Goal: Information Seeking & Learning: Learn about a topic

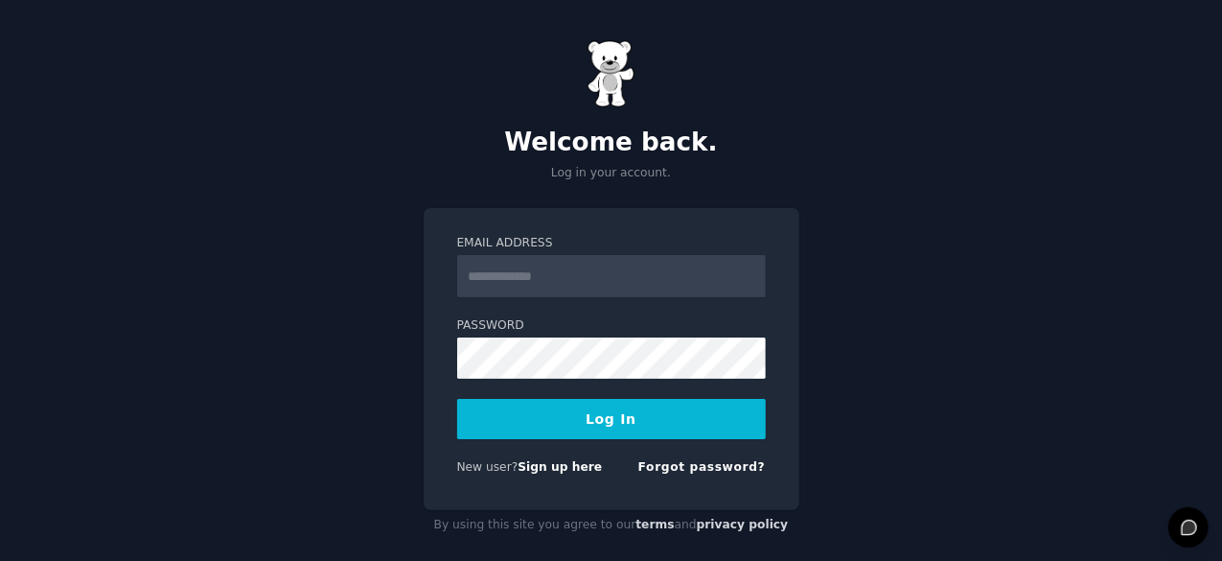
scroll to position [18, 0]
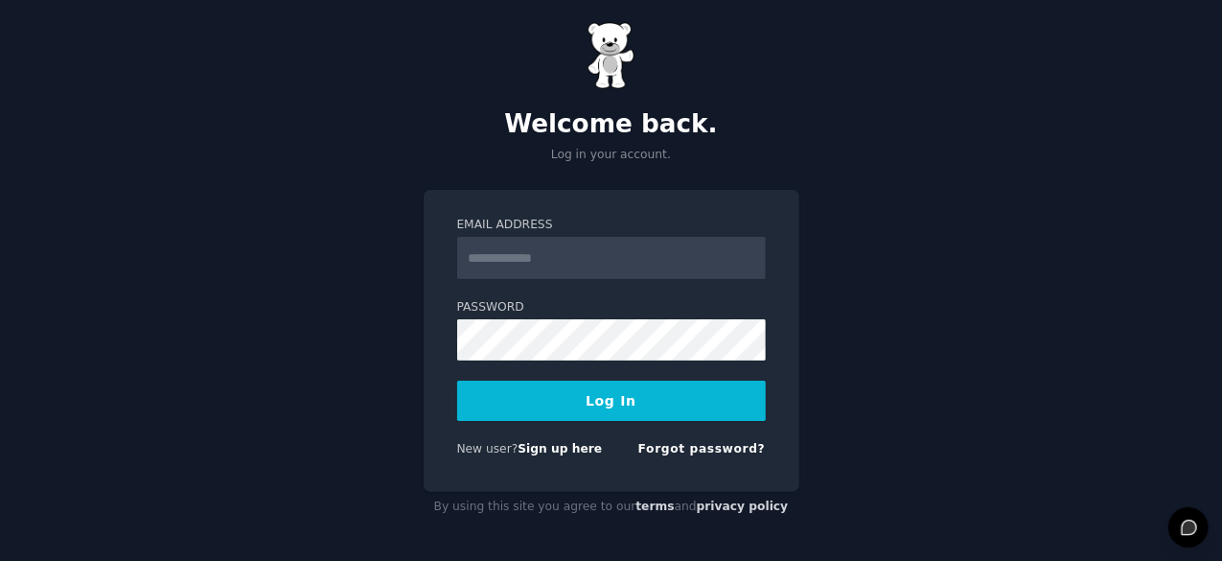
click at [637, 249] on input "Email Address" at bounding box center [611, 258] width 309 height 42
type input "**********"
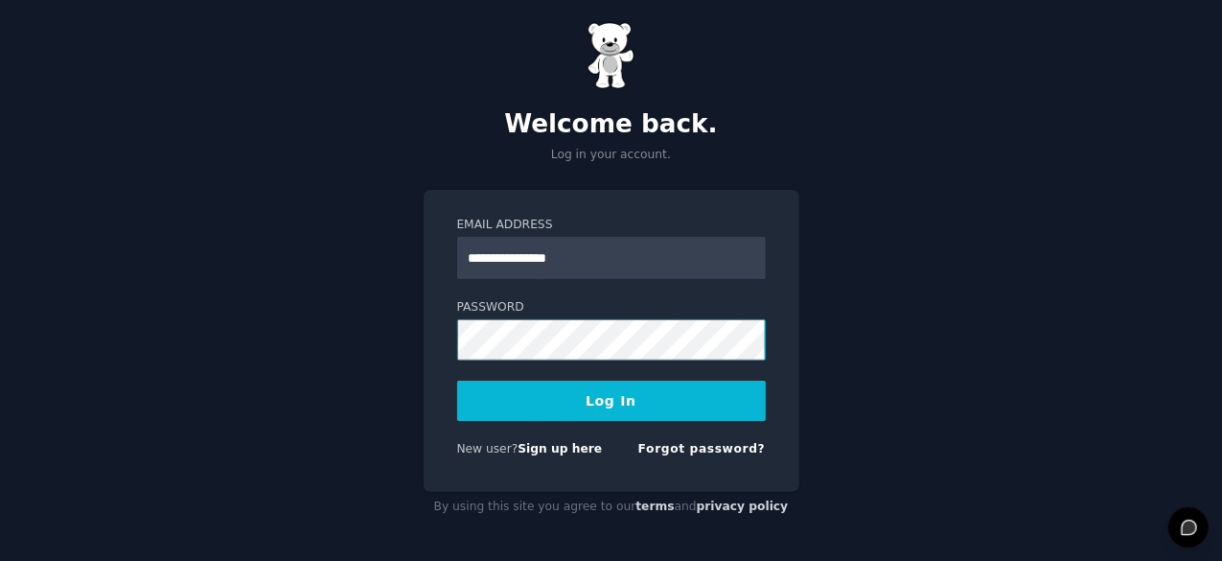
click at [457, 381] on button "Log In" at bounding box center [611, 401] width 309 height 40
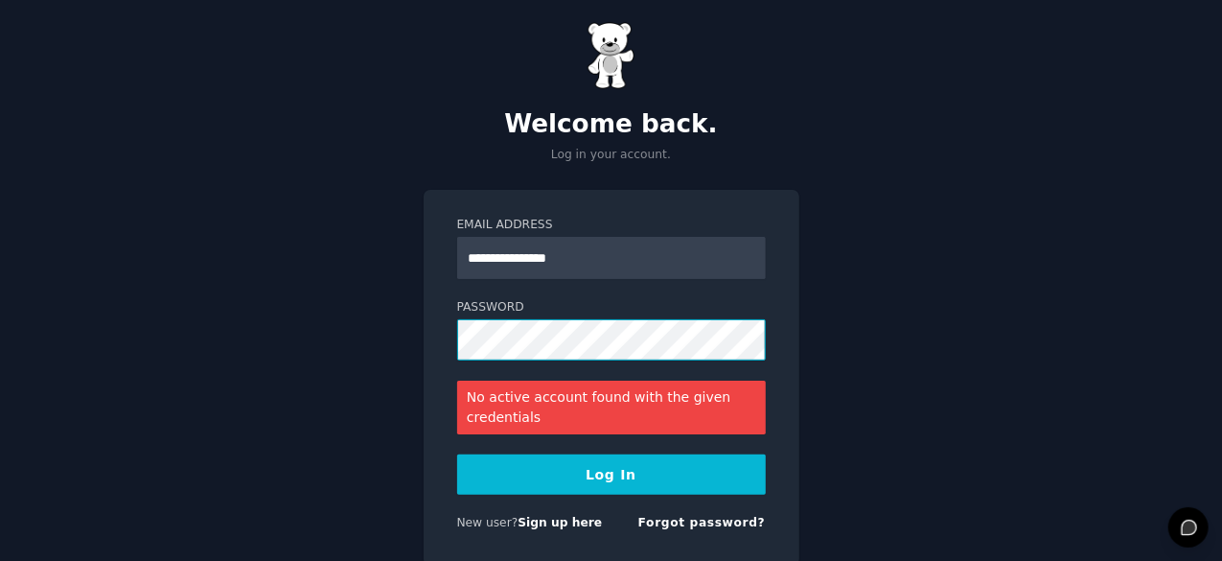
click at [457, 454] on button "Log In" at bounding box center [611, 474] width 309 height 40
click at [549, 526] on link "Sign up here" at bounding box center [560, 522] width 84 height 13
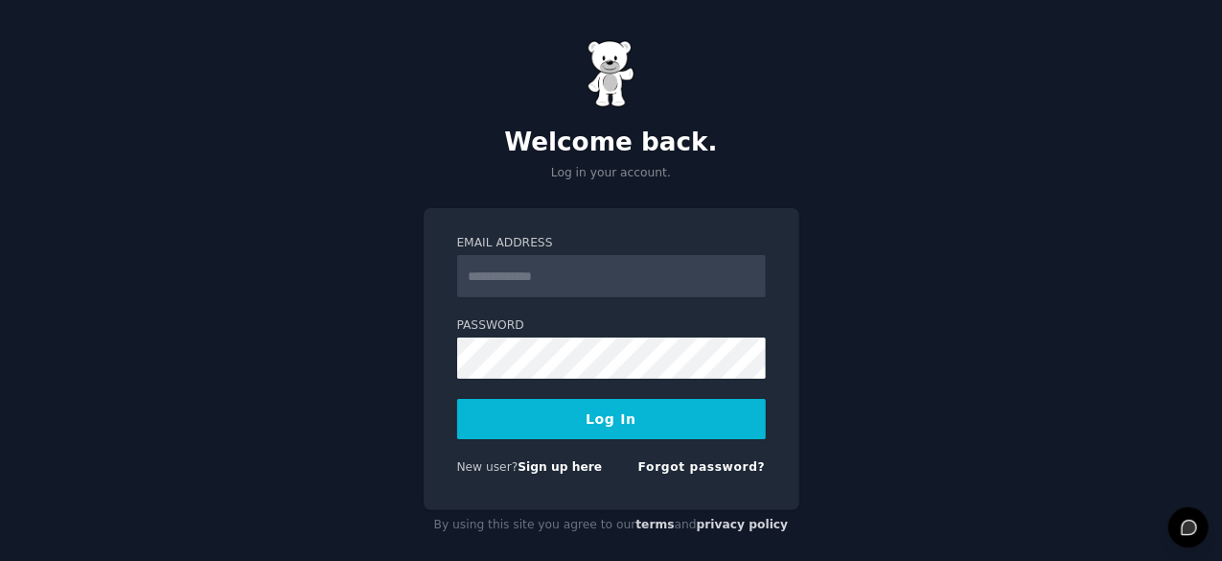
drag, startPoint x: 0, startPoint y: 0, endPoint x: 589, endPoint y: 272, distance: 648.5
click at [589, 272] on input "Email Address" at bounding box center [611, 276] width 309 height 42
type input "**********"
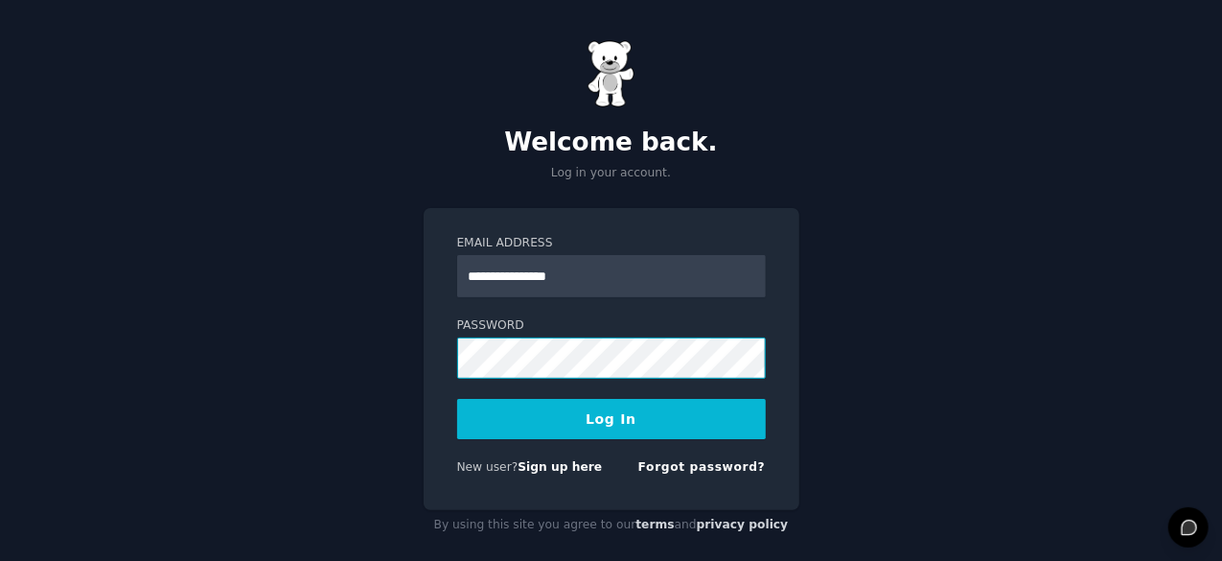
click at [457, 399] on button "Log In" at bounding box center [611, 419] width 309 height 40
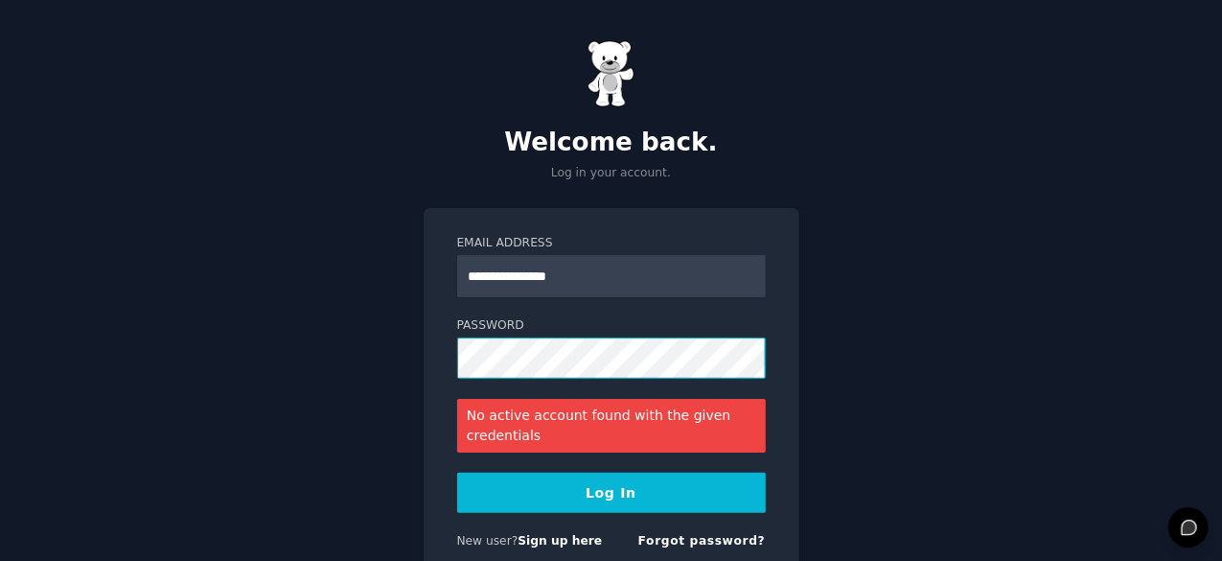
click at [457, 473] on button "Log In" at bounding box center [611, 493] width 309 height 40
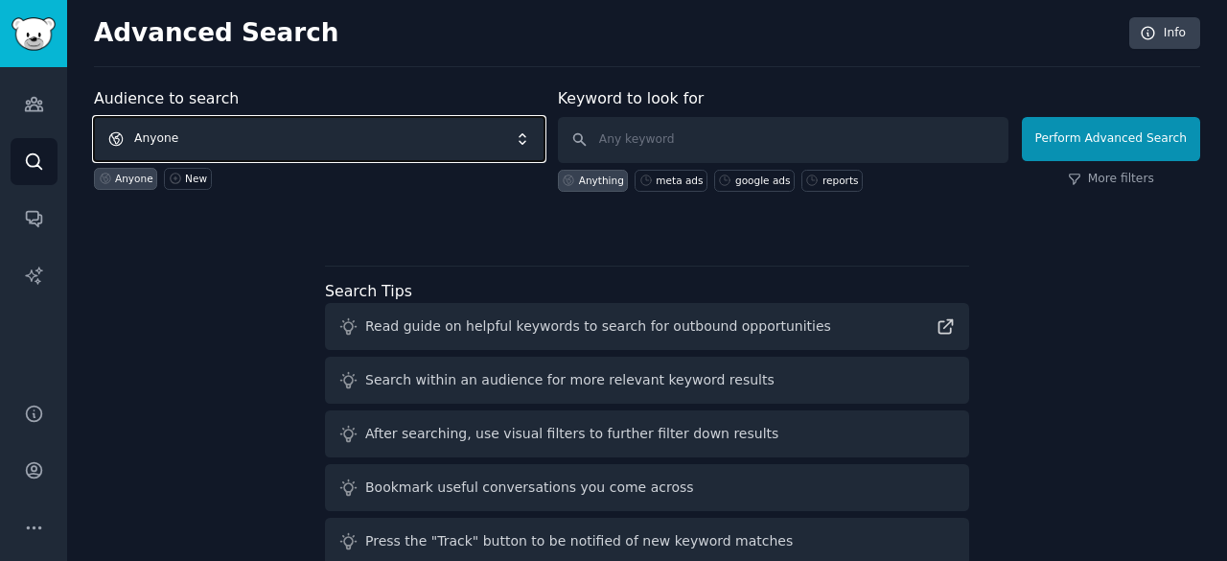
click at [280, 124] on span "Anyone" at bounding box center [319, 139] width 451 height 44
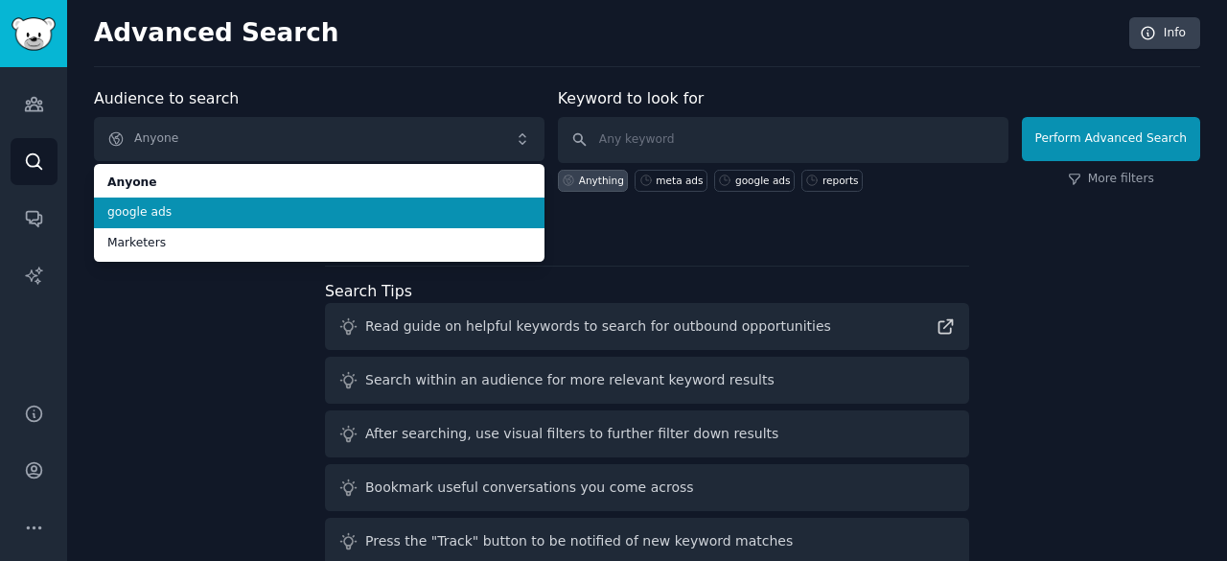
click at [263, 198] on li "google ads" at bounding box center [319, 212] width 451 height 31
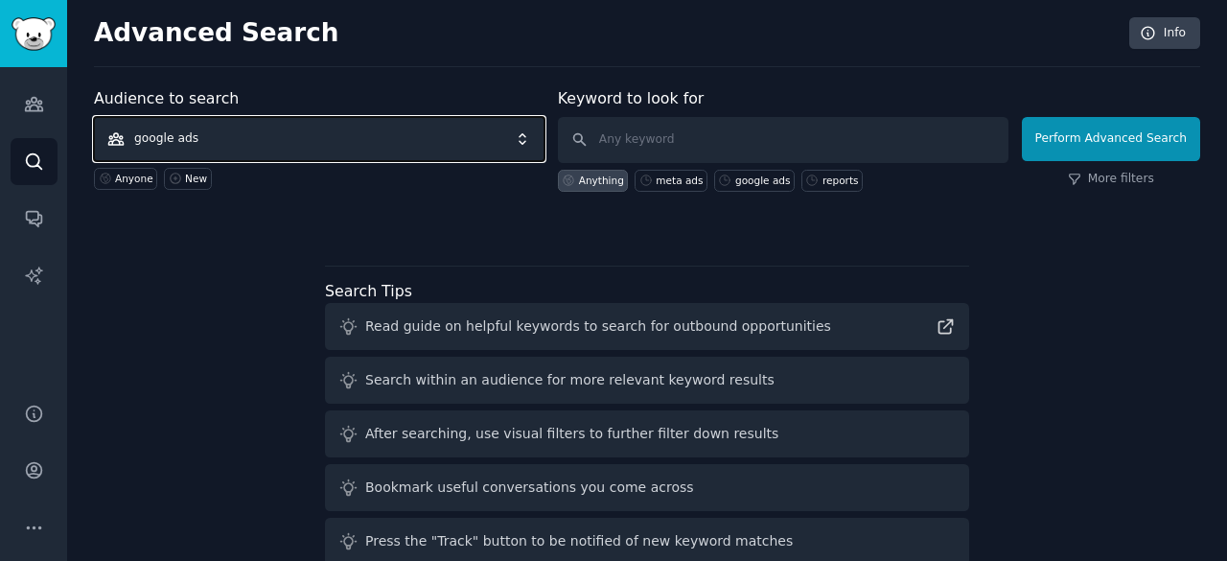
click at [382, 148] on span "google ads" at bounding box center [319, 139] width 451 height 44
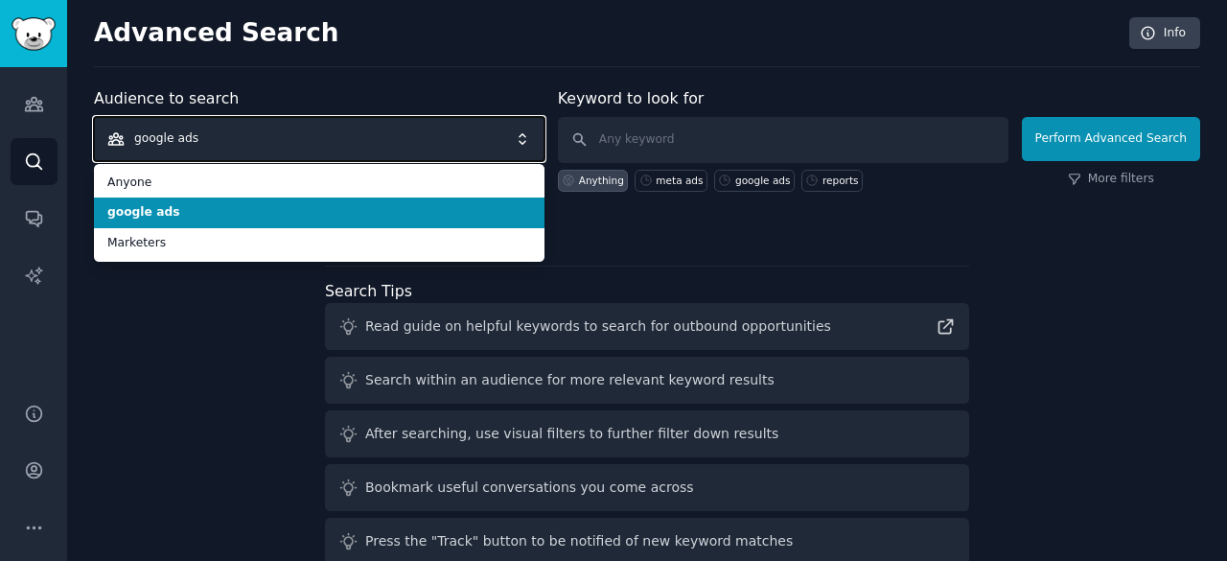
click at [382, 148] on span "google ads" at bounding box center [319, 139] width 451 height 44
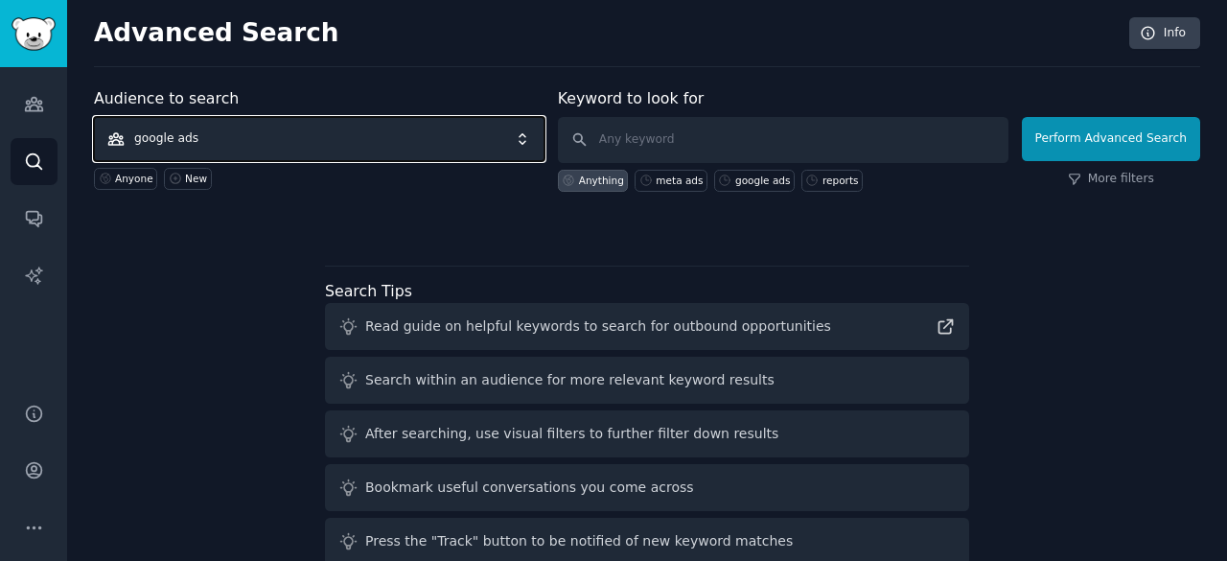
click at [382, 148] on span "google ads" at bounding box center [319, 139] width 451 height 44
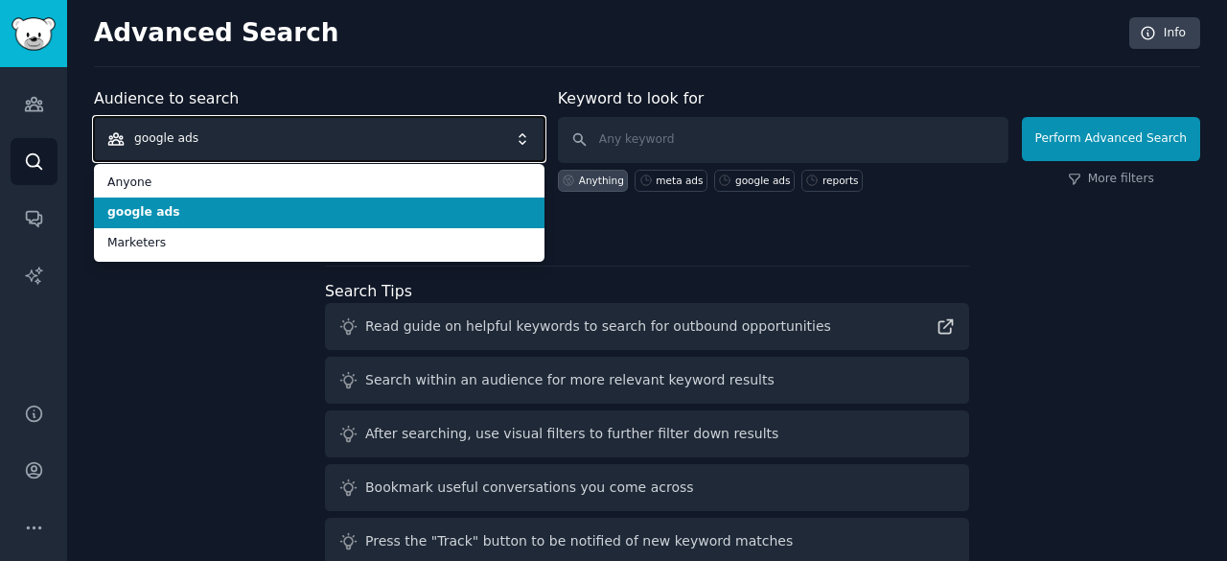
click at [382, 148] on span "google ads" at bounding box center [319, 139] width 451 height 44
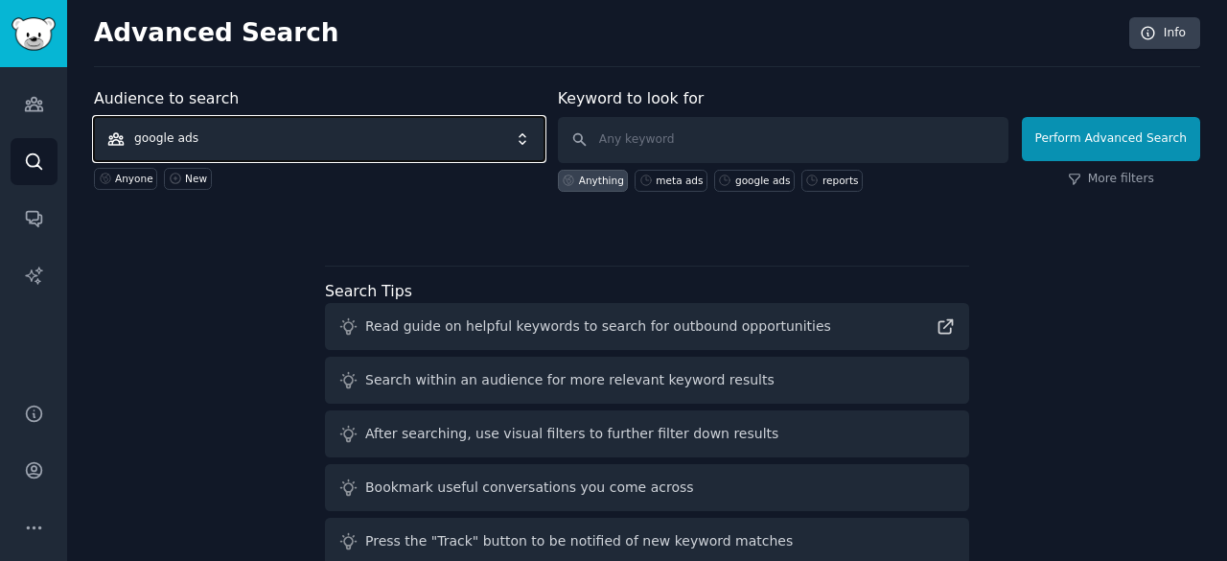
click at [382, 148] on span "google ads" at bounding box center [319, 139] width 451 height 44
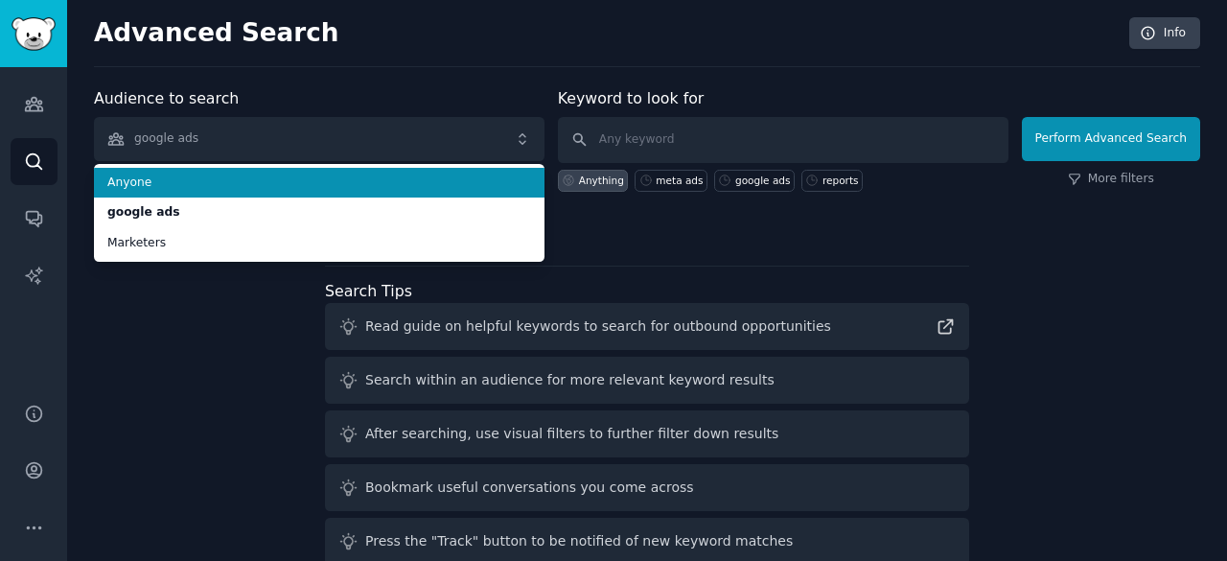
click at [317, 189] on span "Anyone" at bounding box center [319, 182] width 424 height 17
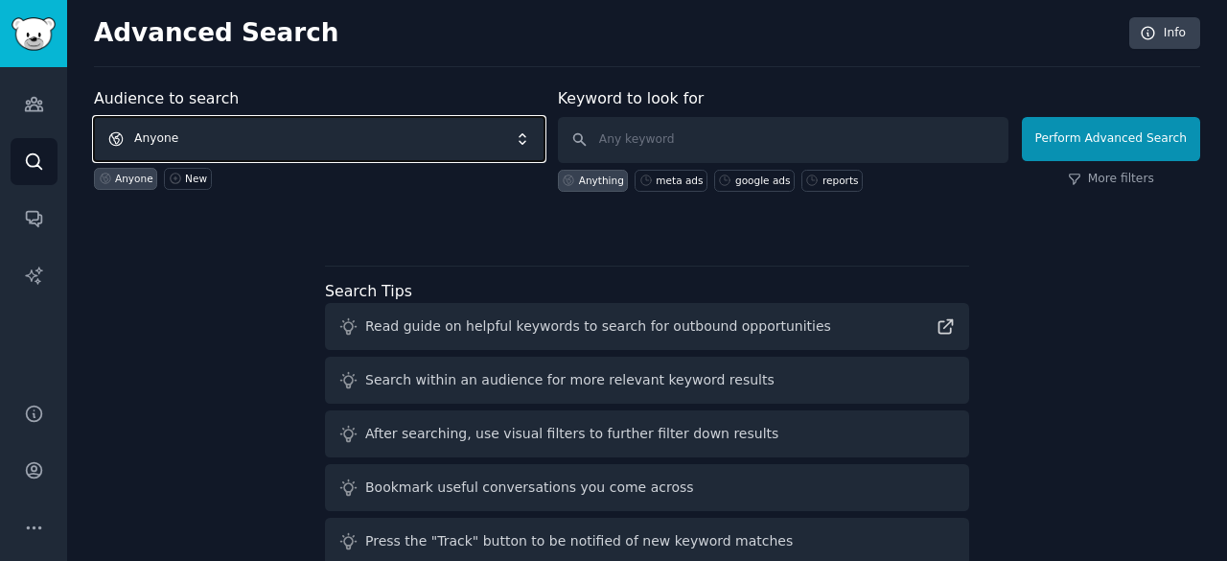
click at [309, 149] on span "Anyone" at bounding box center [319, 139] width 451 height 44
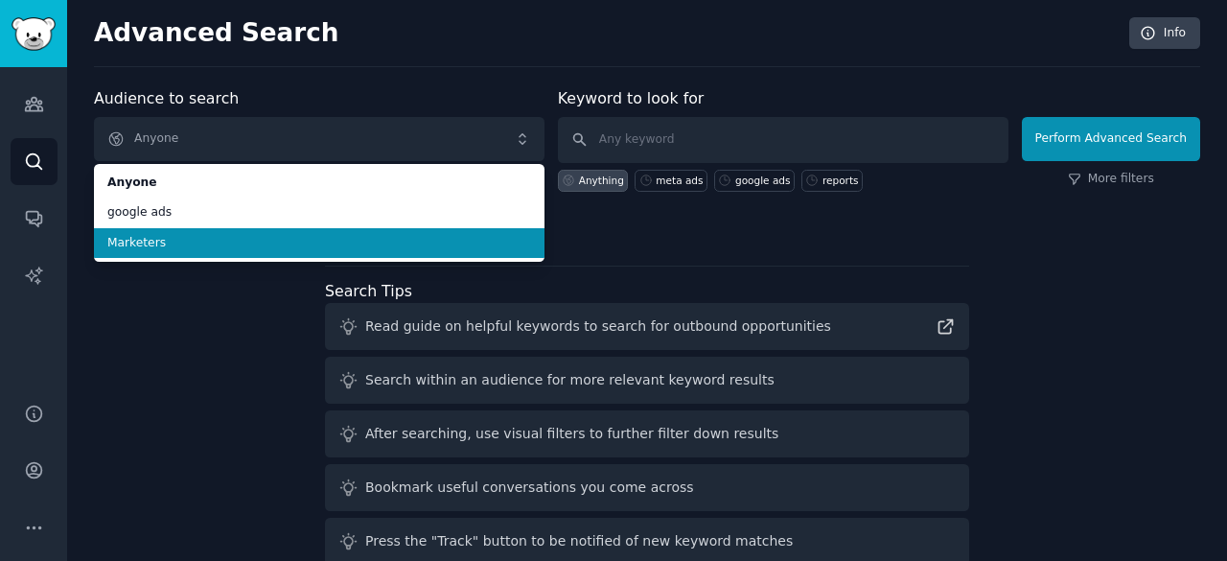
click at [307, 247] on span "Marketers" at bounding box center [319, 243] width 424 height 17
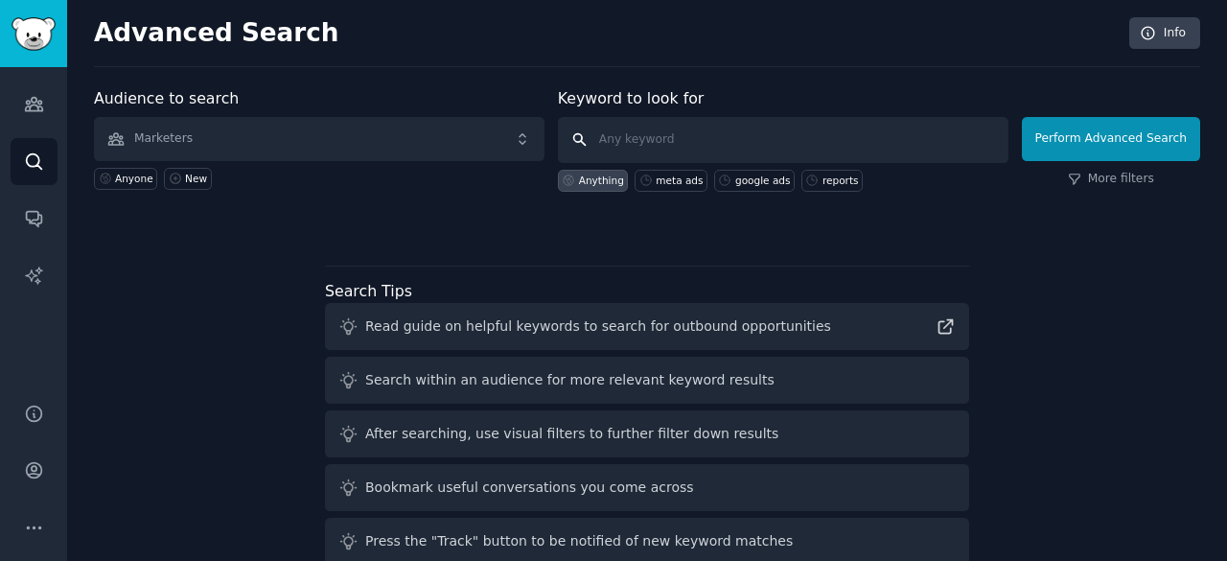
click at [664, 132] on input "text" at bounding box center [783, 140] width 451 height 46
click at [749, 174] on div "google ads" at bounding box center [762, 180] width 55 height 13
type input "google ads"
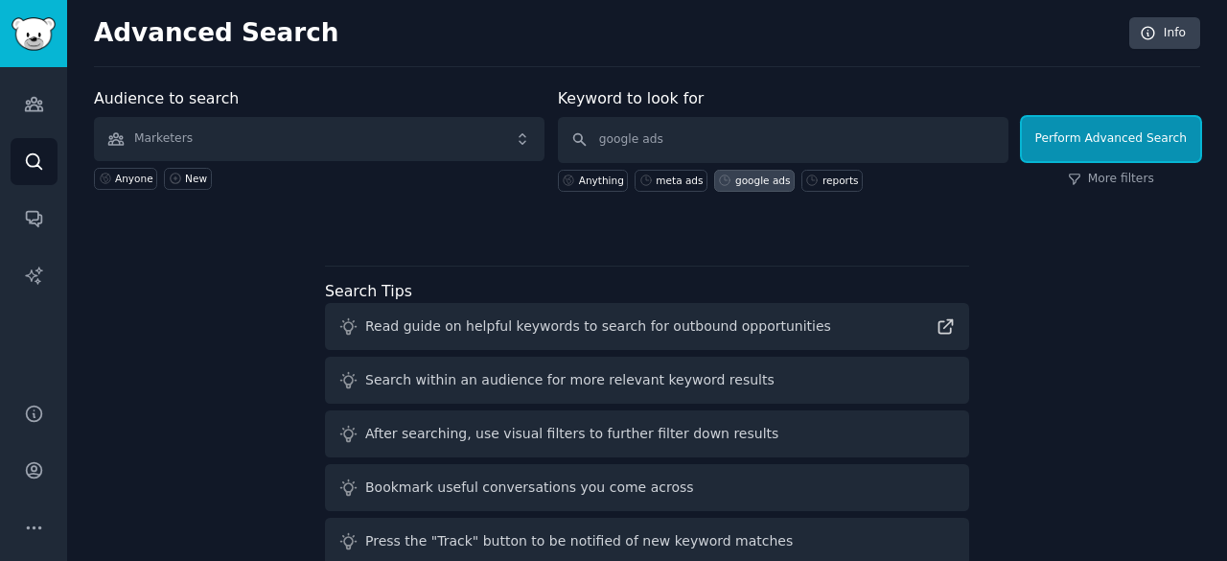
click at [1079, 140] on button "Perform Advanced Search" at bounding box center [1111, 139] width 178 height 44
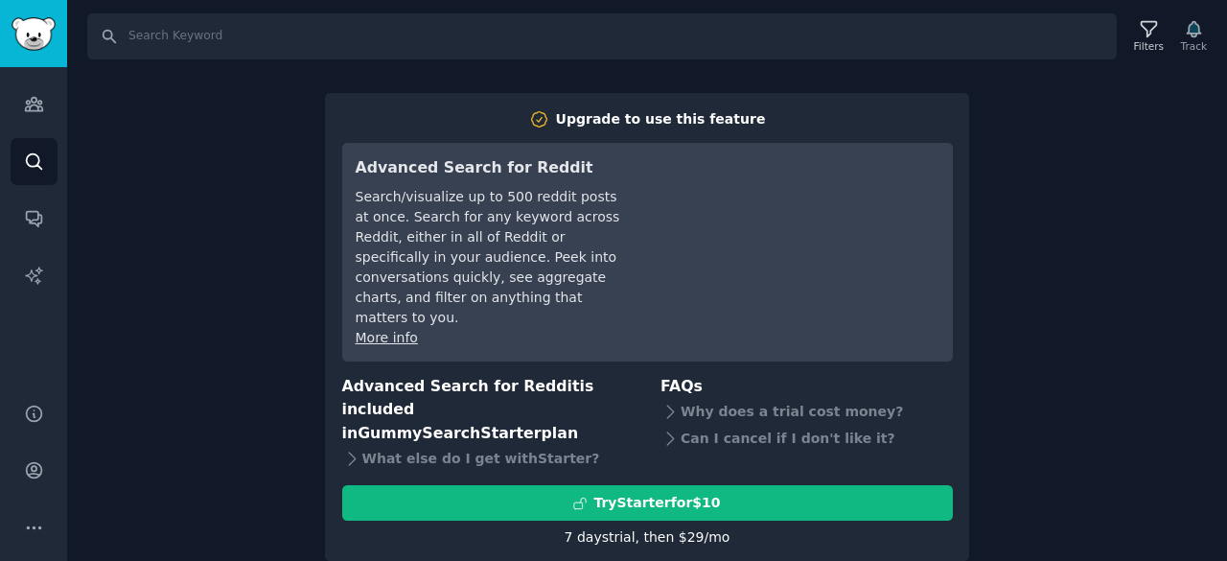
click at [1076, 284] on div "Search Filters Track Upgrade to use this feature Advanced Search for Reddit Sea…" at bounding box center [647, 280] width 1160 height 561
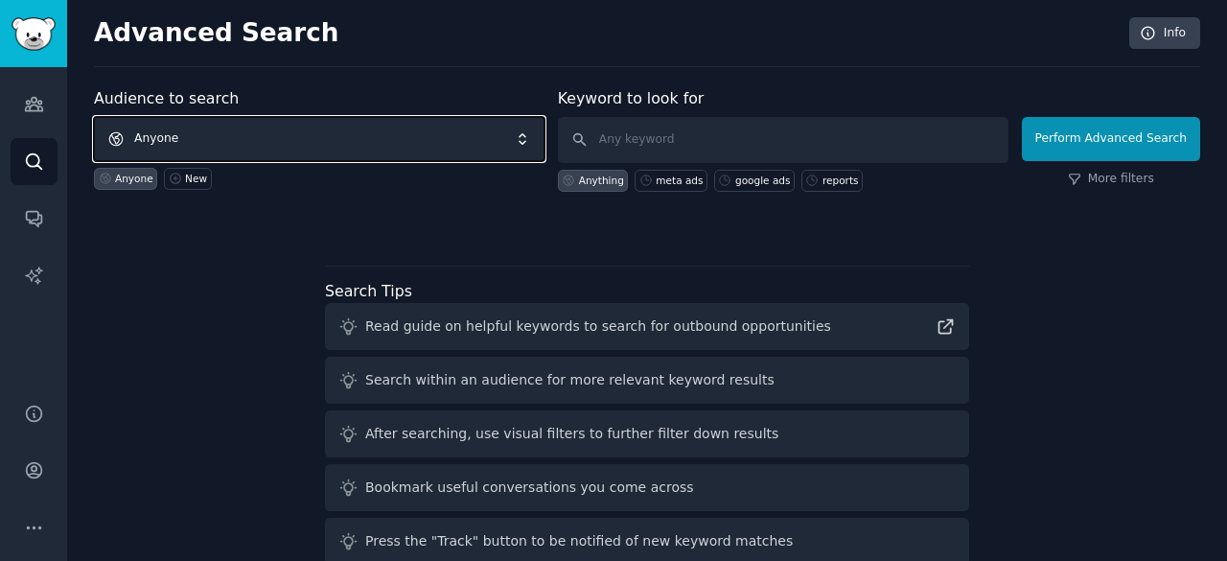
click at [293, 141] on span "Anyone" at bounding box center [319, 139] width 451 height 44
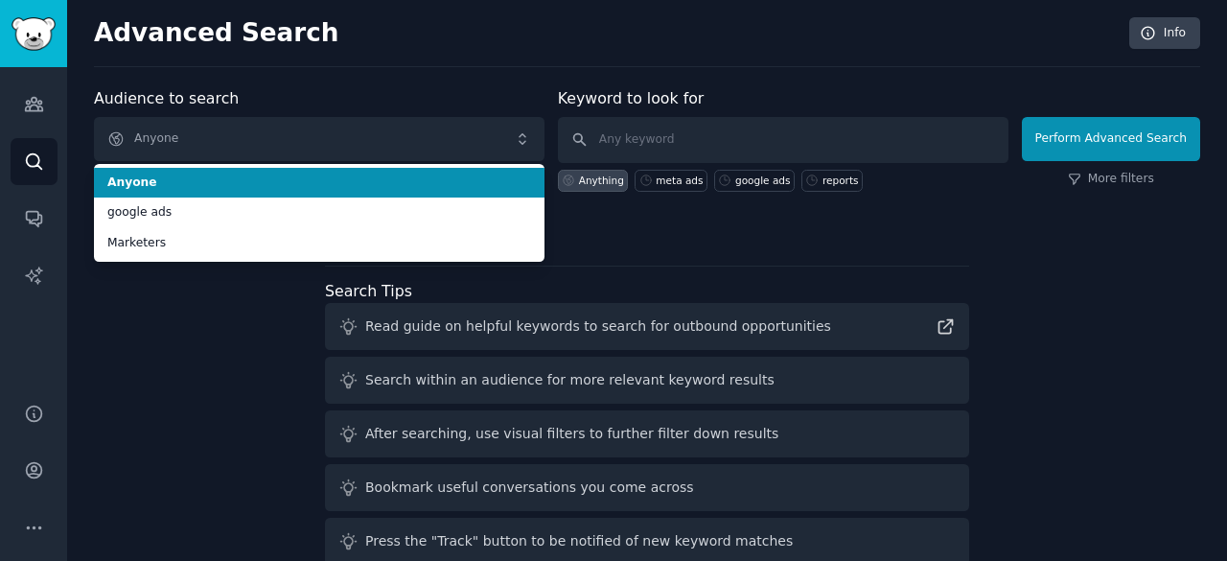
click at [671, 185] on div "meta ads" at bounding box center [671, 181] width 73 height 22
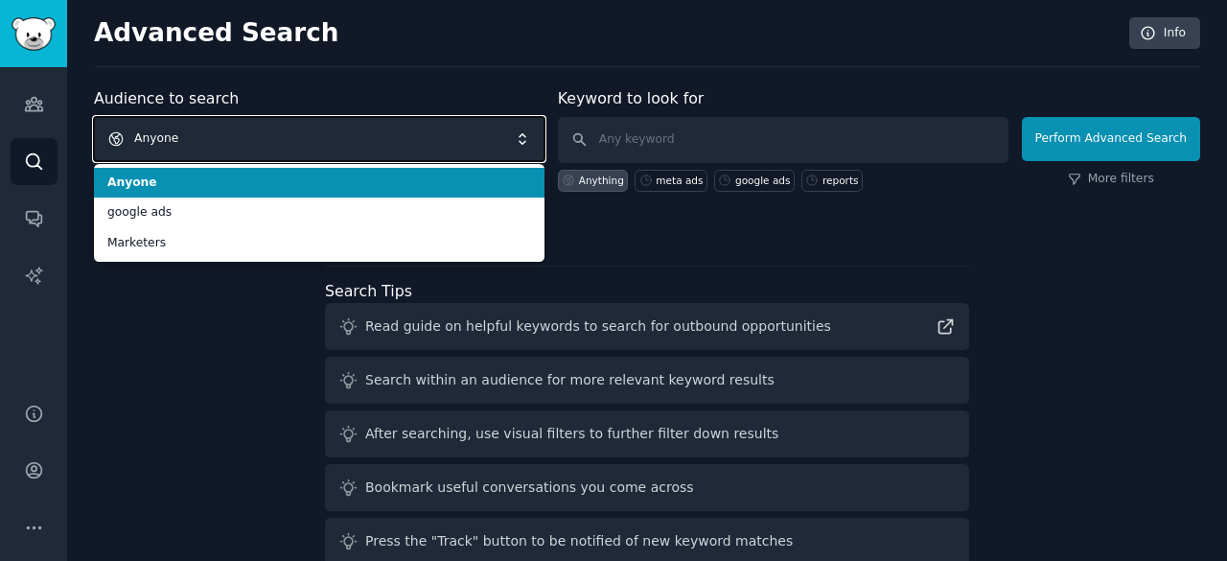
type input "meta ads"
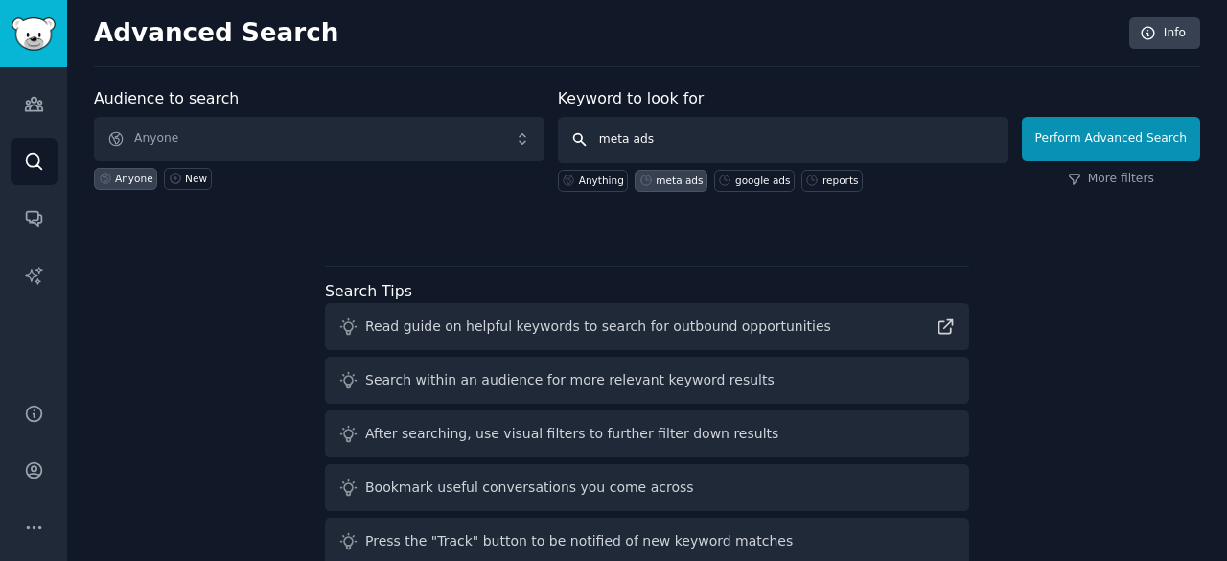
click at [877, 122] on input "meta ads" at bounding box center [783, 140] width 451 height 46
click button "Perform Advanced Search" at bounding box center [1111, 139] width 178 height 44
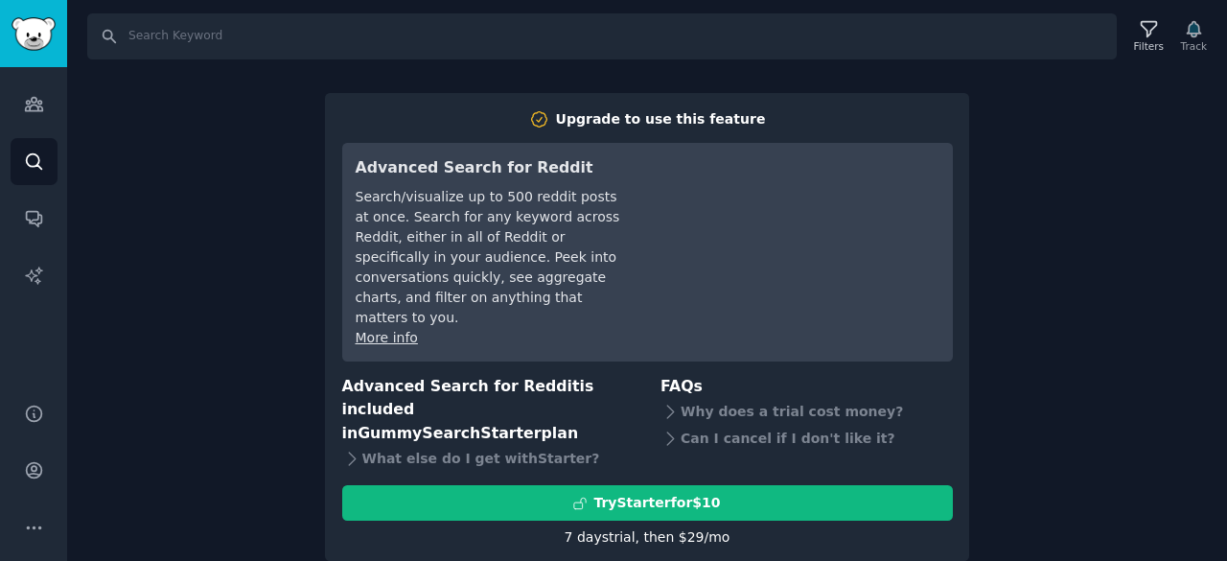
click at [150, 115] on div "Search Filters Track Upgrade to use this feature Advanced Search for Reddit Sea…" at bounding box center [647, 280] width 1160 height 561
click at [65, 110] on div "Audiences Search Conversations AI Reports" at bounding box center [33, 223] width 67 height 312
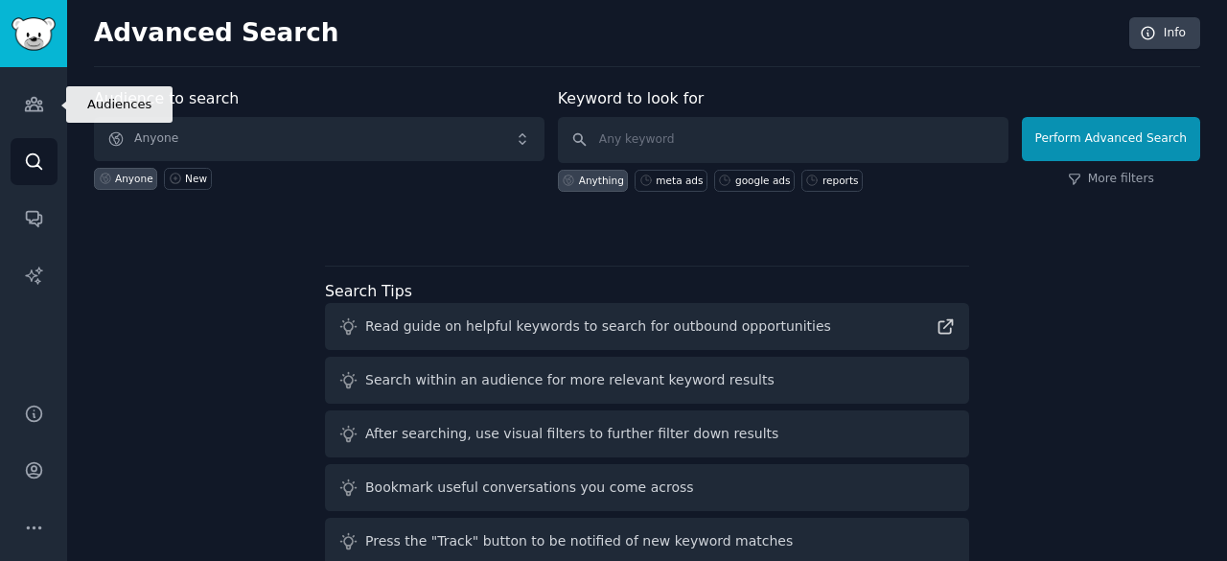
click at [31, 114] on link "Audiences" at bounding box center [34, 104] width 47 height 47
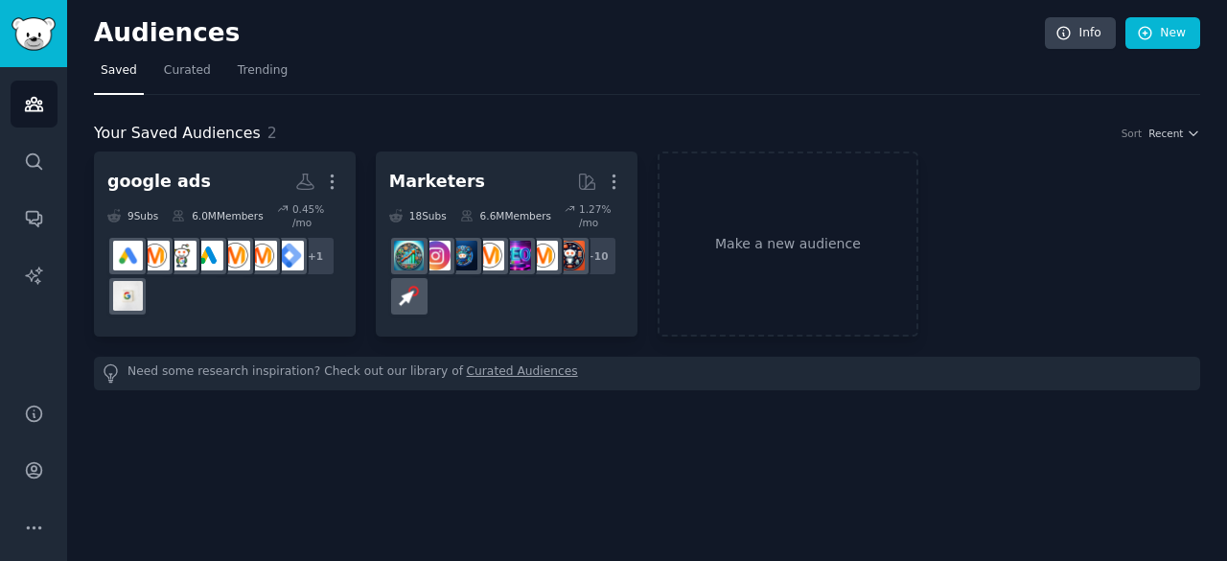
click at [189, 269] on div "+ 1" at bounding box center [224, 276] width 235 height 81
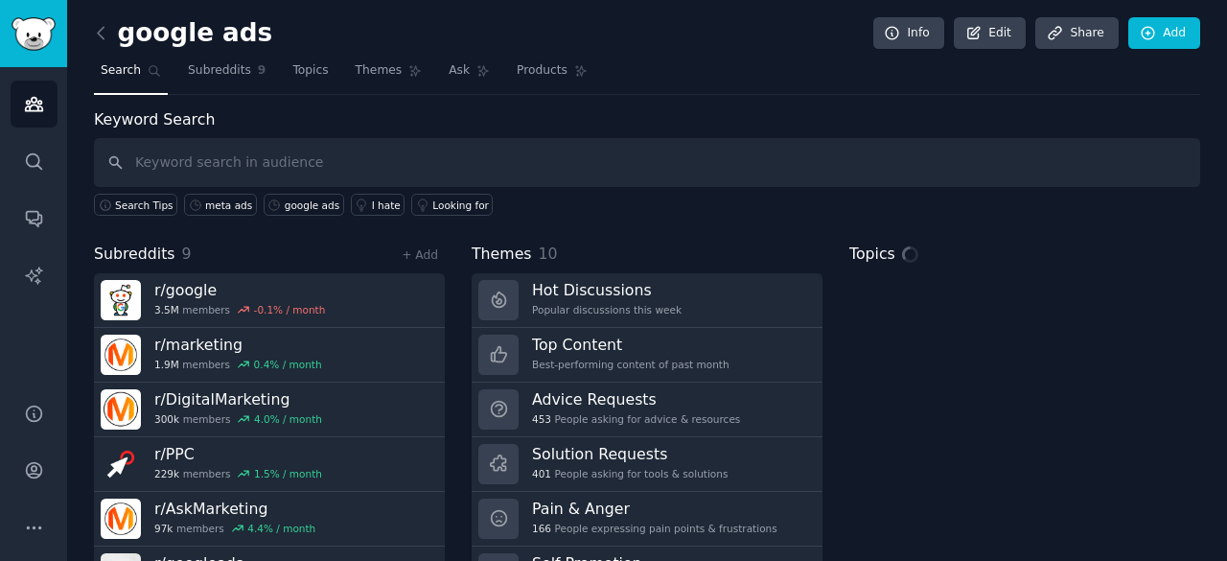
scroll to position [30, 0]
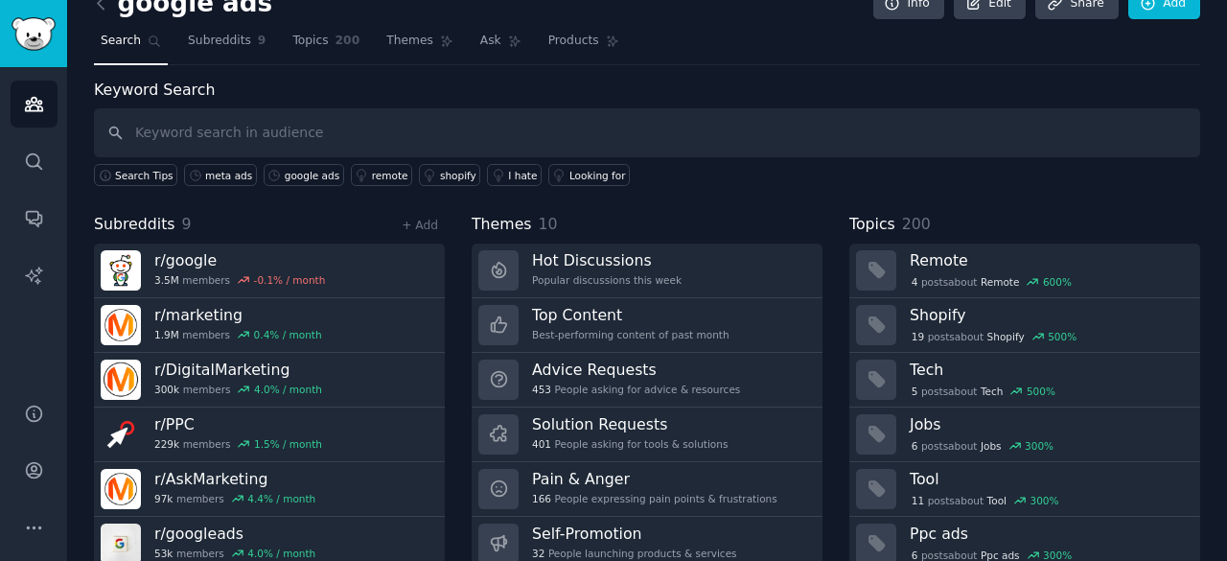
click at [312, 279] on link "r/ google 3.5M members -0.1 % / month" at bounding box center [269, 270] width 351 height 55
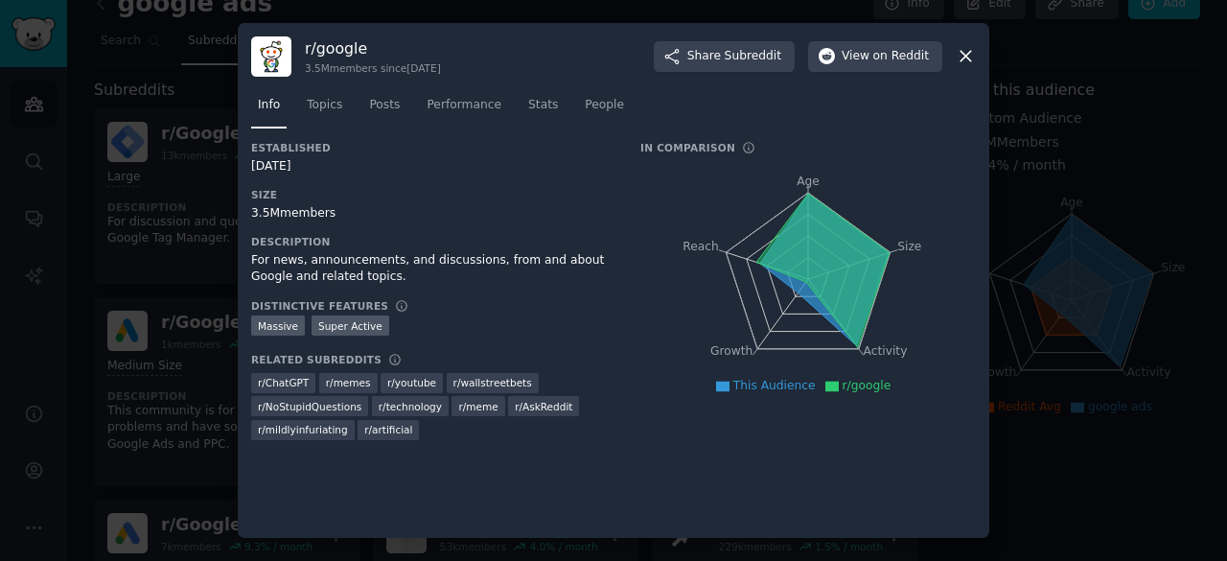
click at [197, 361] on div at bounding box center [613, 280] width 1227 height 561
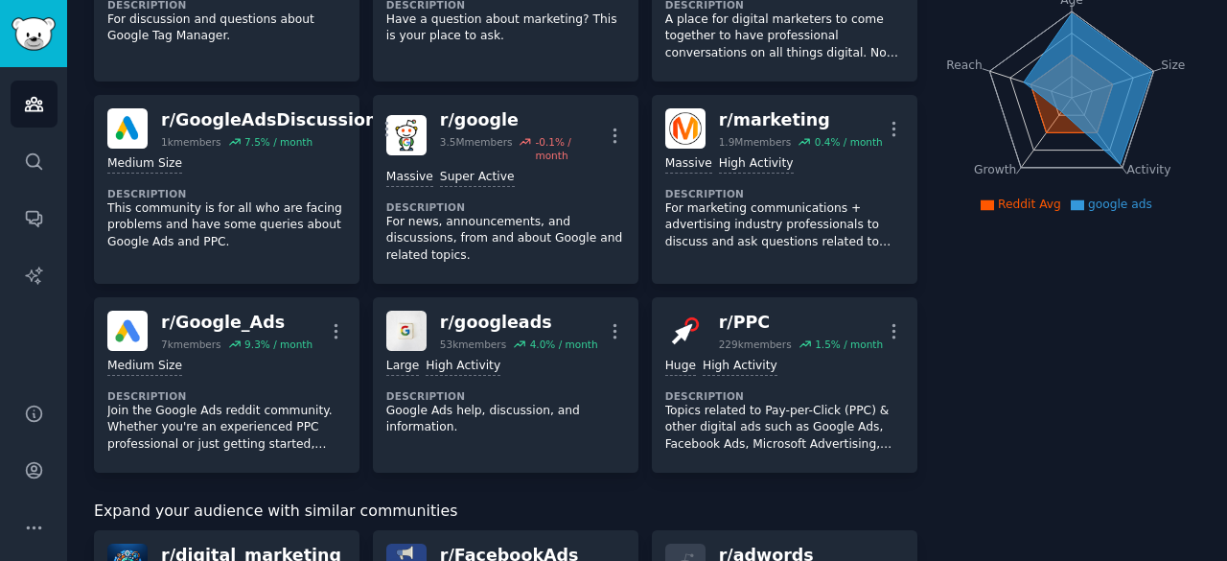
scroll to position [235, 0]
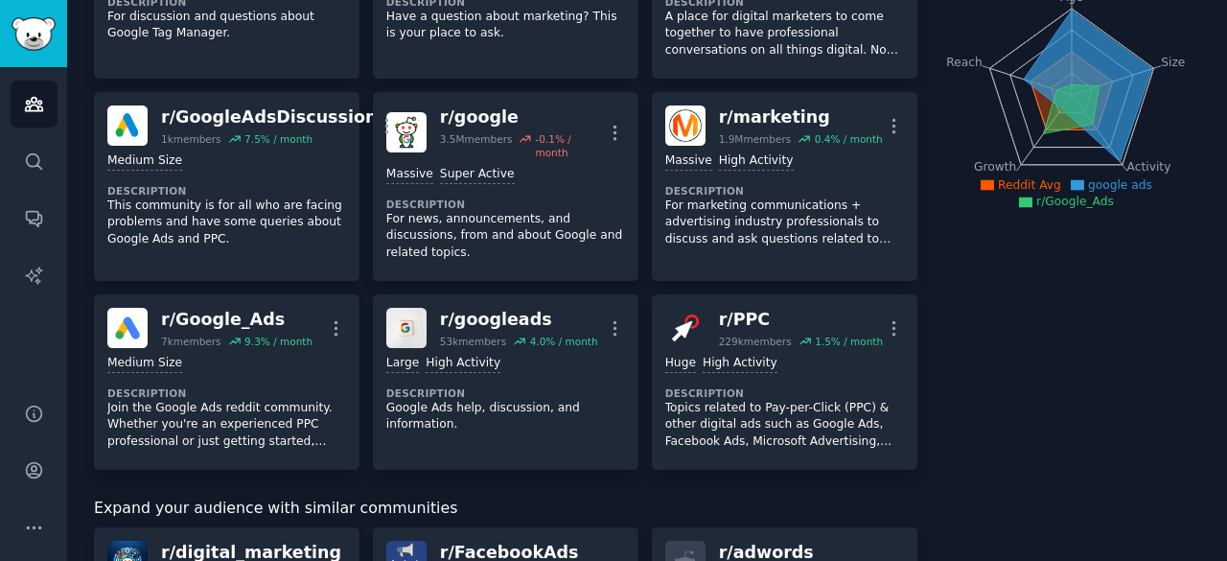
click at [301, 361] on div "Medium Size Description Join the Google Ads reddit community. Whether you're an…" at bounding box center [226, 402] width 239 height 108
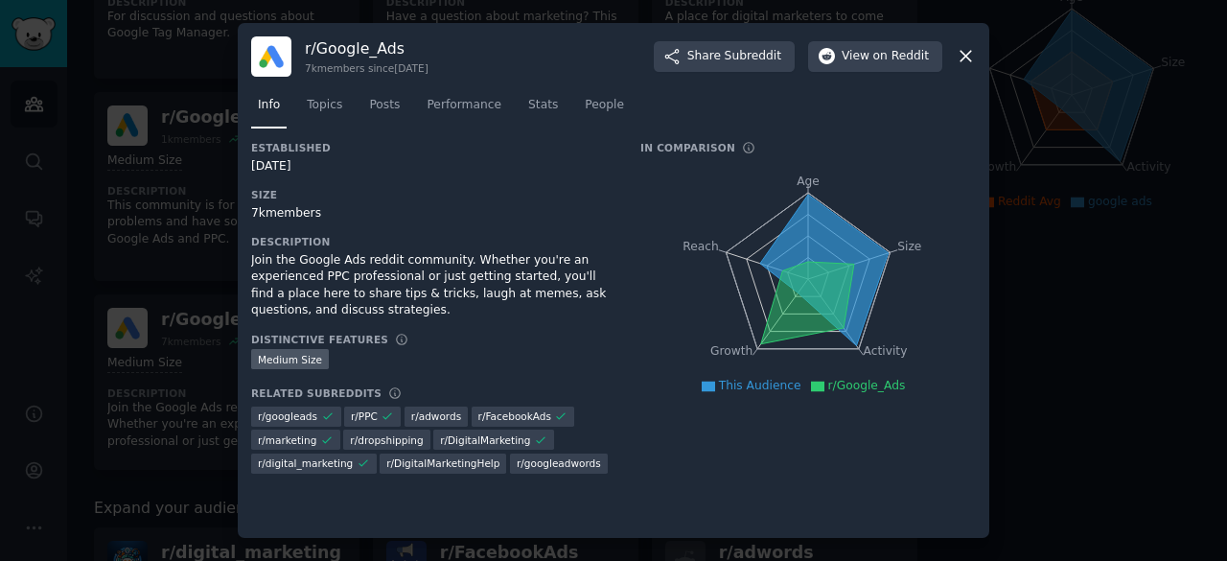
click at [1054, 110] on div at bounding box center [613, 280] width 1227 height 561
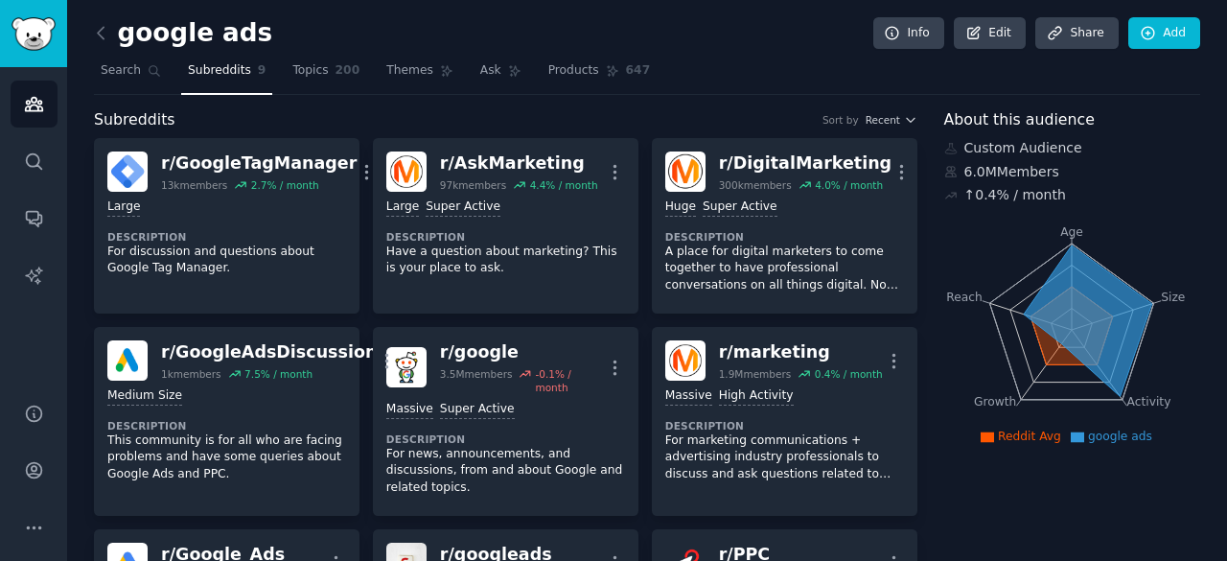
click at [134, 69] on span "Search" at bounding box center [121, 70] width 40 height 17
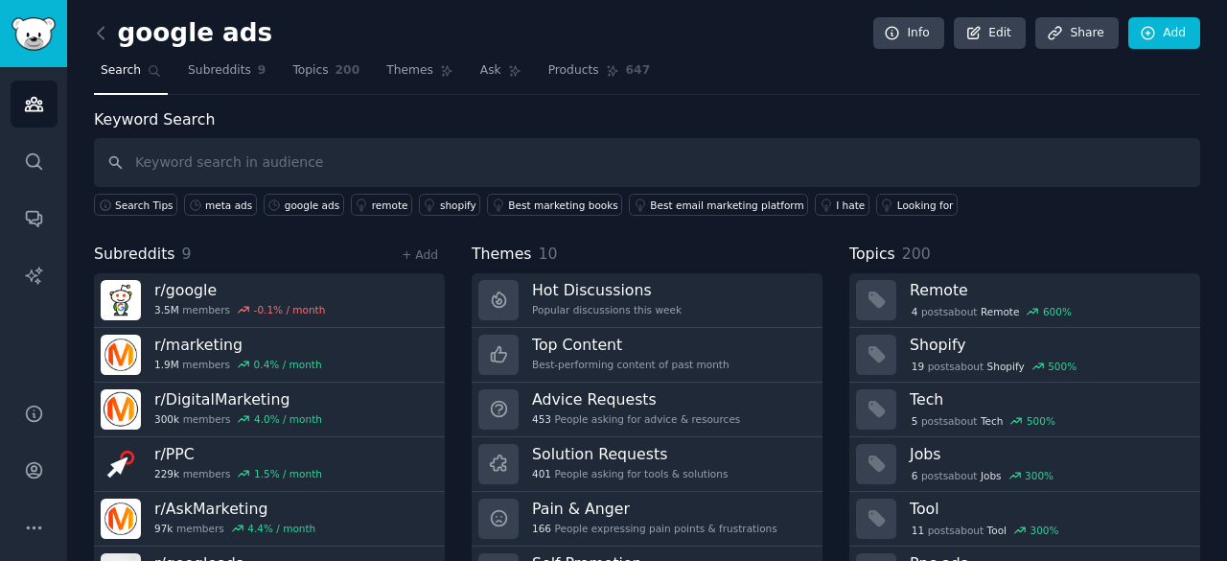
click at [328, 391] on link "r/ DigitalMarketing 300k members 4.0 % / month" at bounding box center [269, 409] width 351 height 55
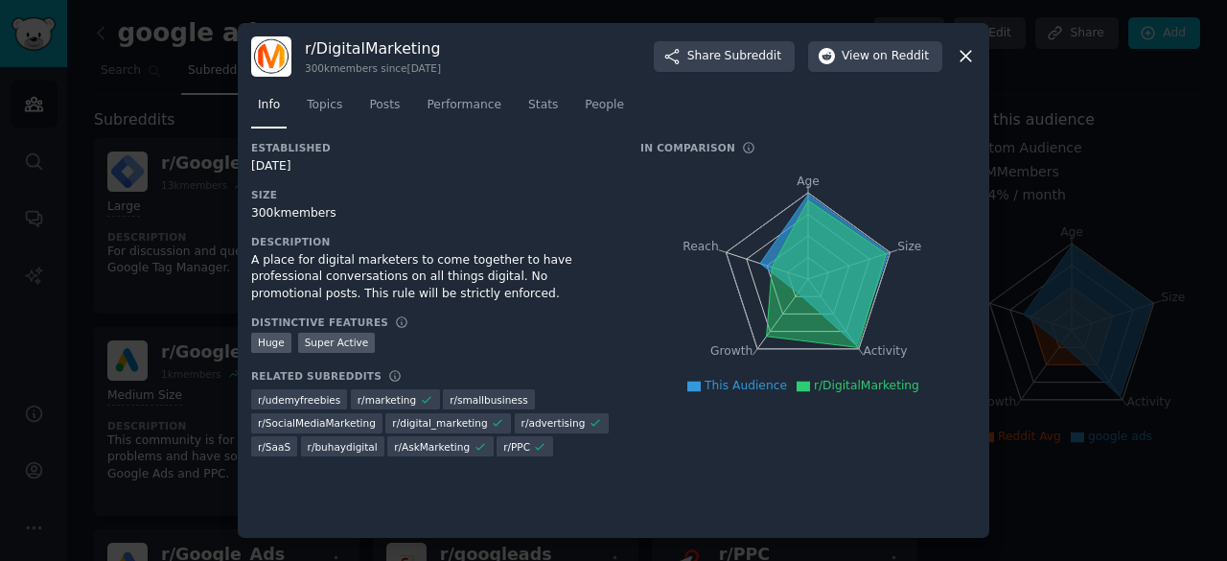
click at [326, 105] on span "Topics" at bounding box center [324, 105] width 35 height 17
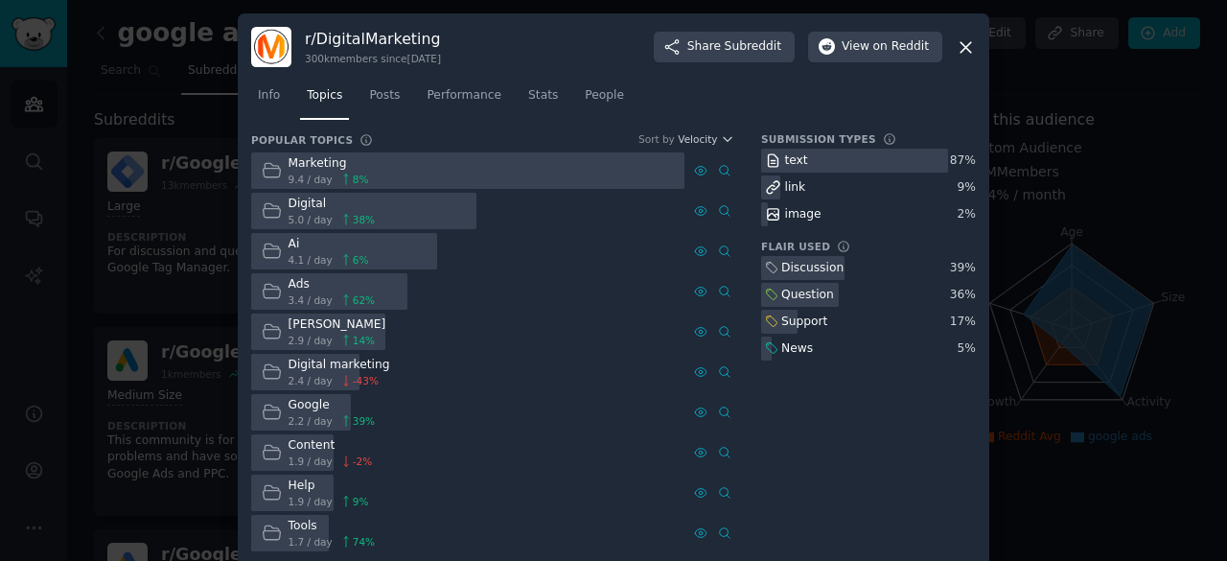
click at [269, 255] on icon at bounding box center [272, 251] width 20 height 20
click at [585, 101] on span "People" at bounding box center [604, 95] width 39 height 17
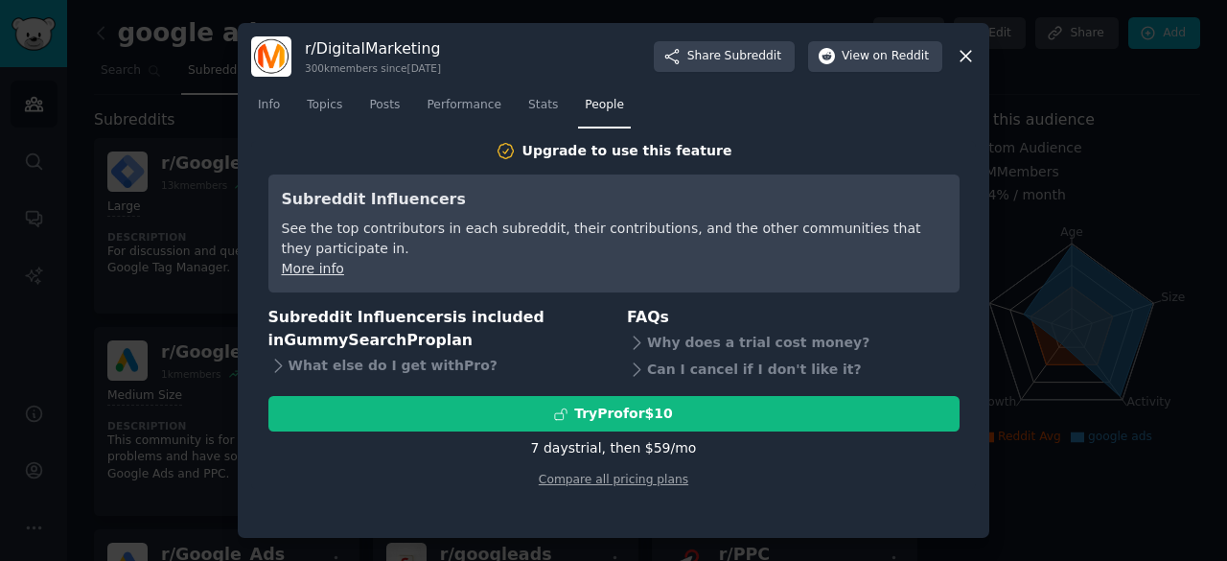
click at [1023, 187] on div at bounding box center [613, 280] width 1227 height 561
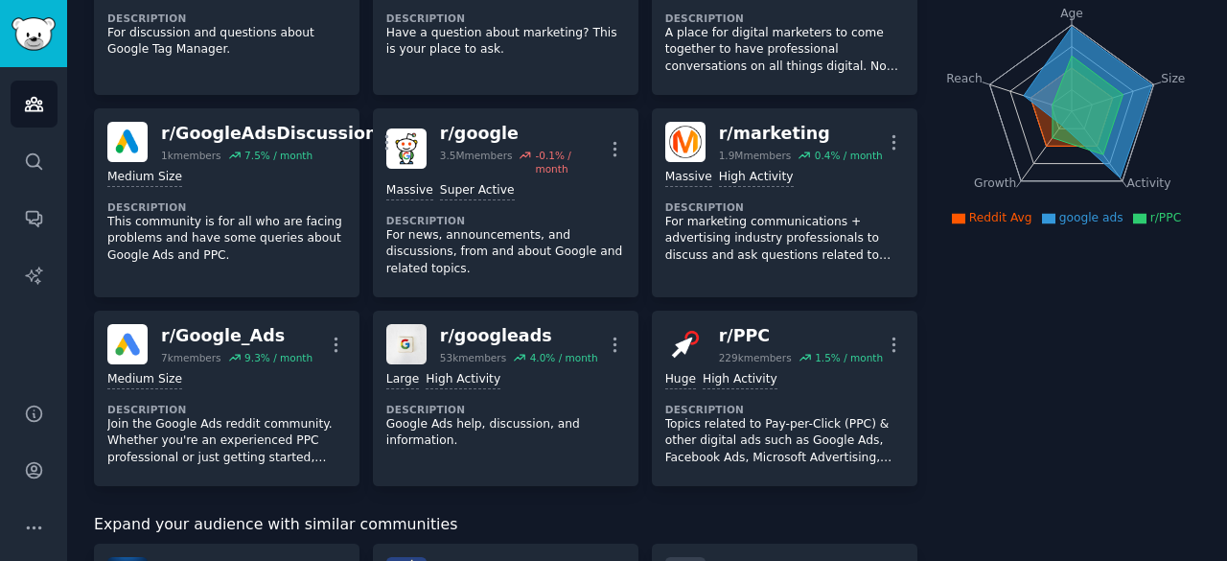
scroll to position [220, 0]
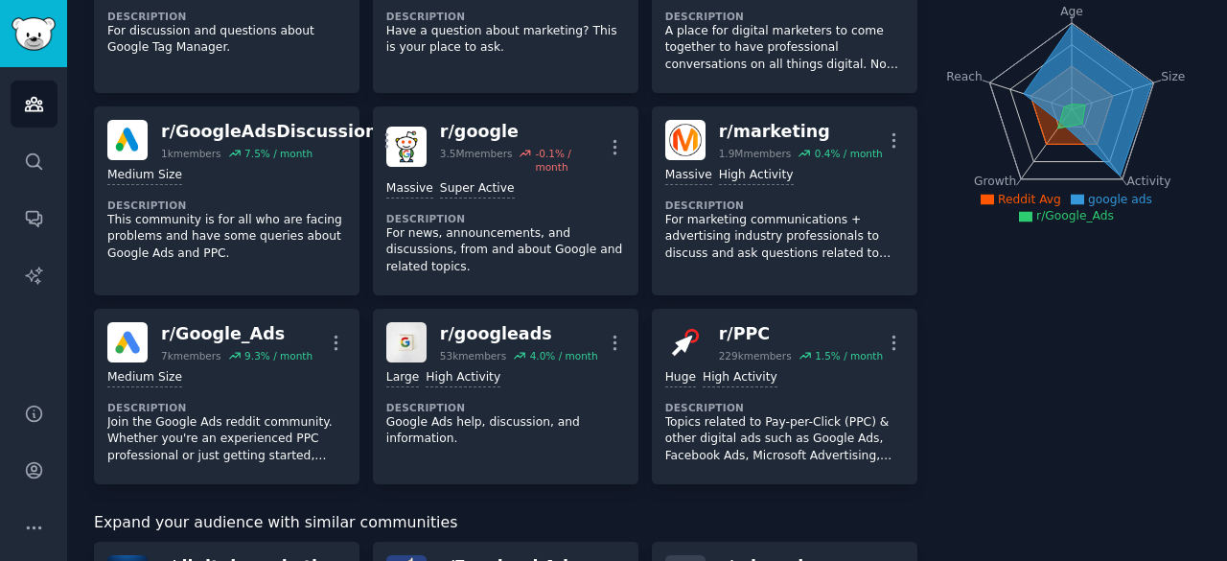
click at [318, 401] on dt "Description" at bounding box center [226, 407] width 239 height 13
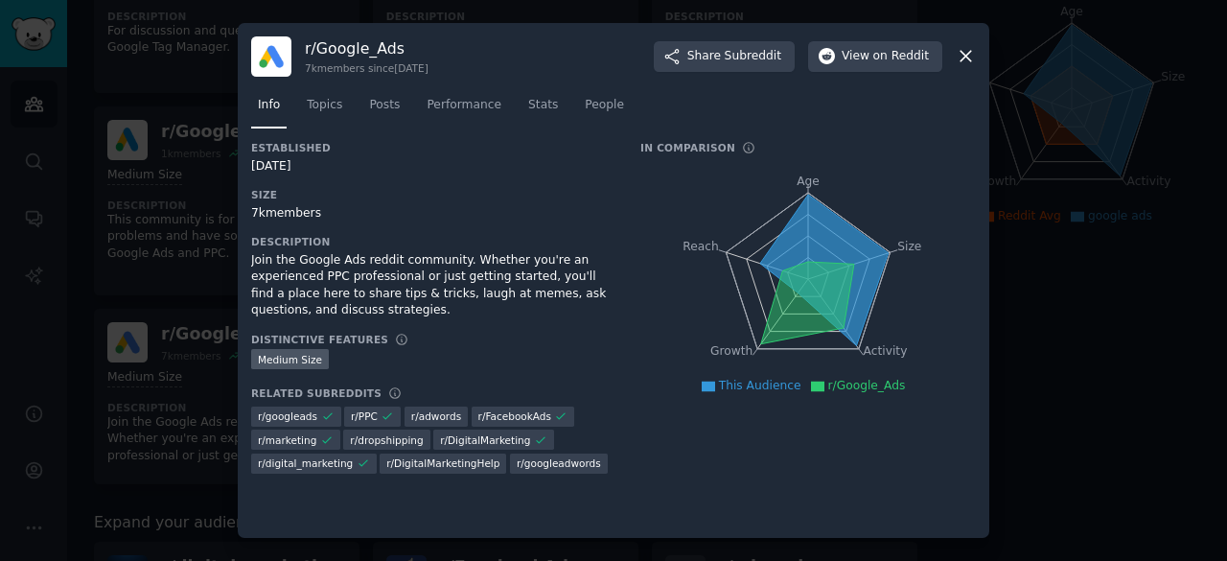
click at [1041, 295] on div at bounding box center [613, 280] width 1227 height 561
